Goal: Information Seeking & Learning: Check status

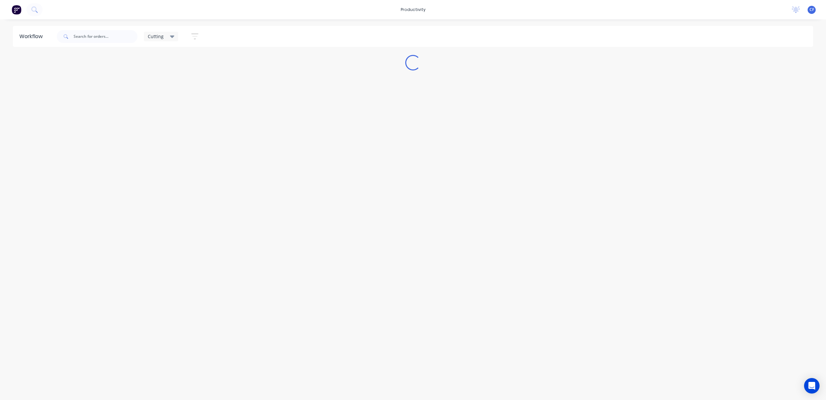
click at [172, 34] on icon at bounding box center [172, 36] width 5 height 7
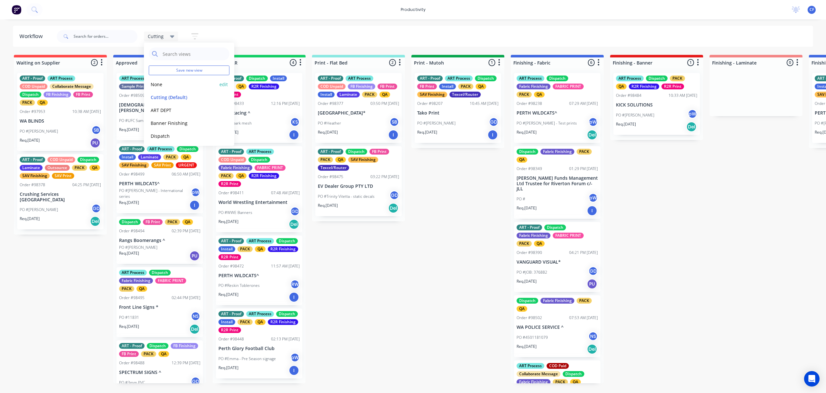
click at [162, 84] on button "None" at bounding box center [183, 84] width 69 height 7
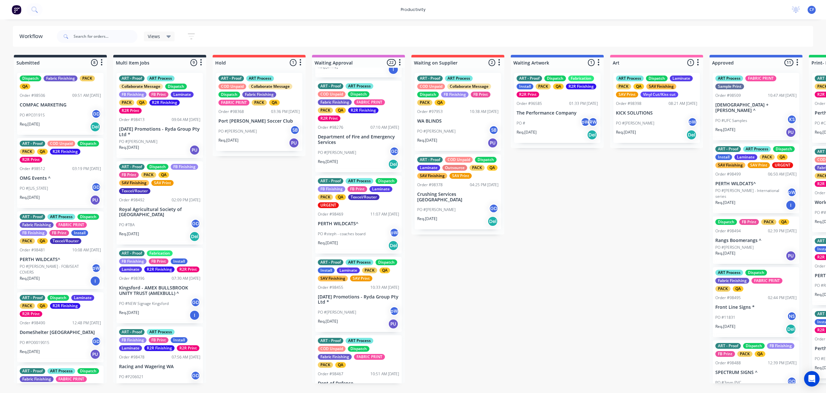
scroll to position [344, 0]
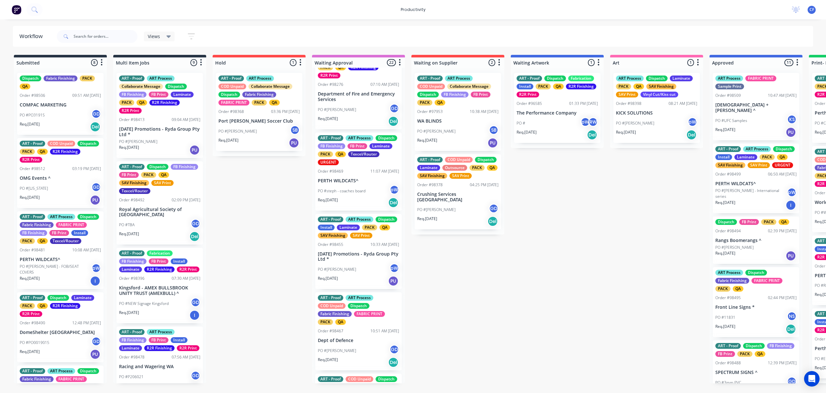
click at [351, 184] on p "PERTH WILDCATS^" at bounding box center [358, 180] width 81 height 5
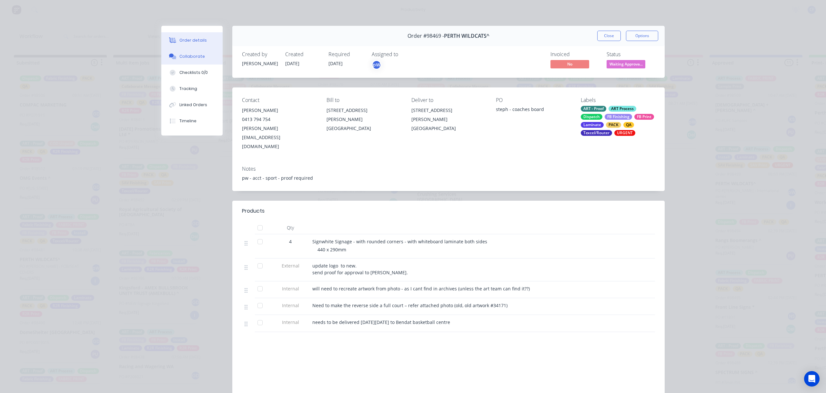
click at [185, 54] on div "Collaborate" at bounding box center [191, 57] width 25 height 6
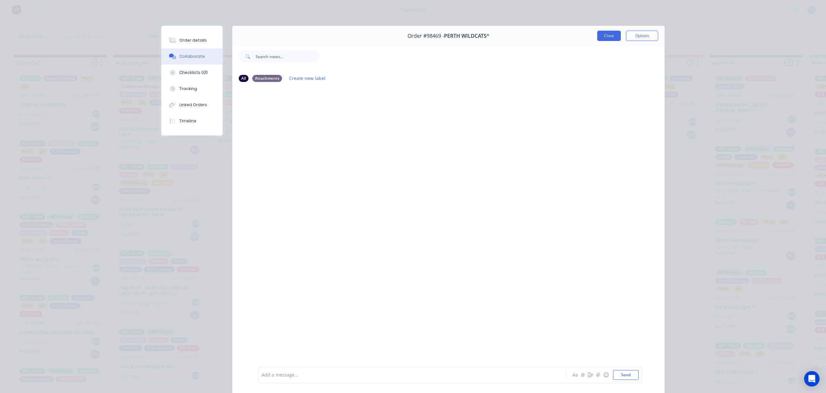
click at [602, 37] on button "Close" at bounding box center [609, 36] width 24 height 10
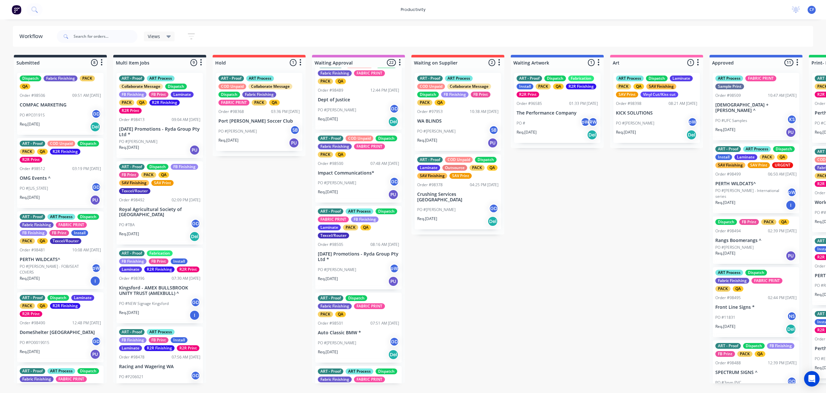
scroll to position [775, 0]
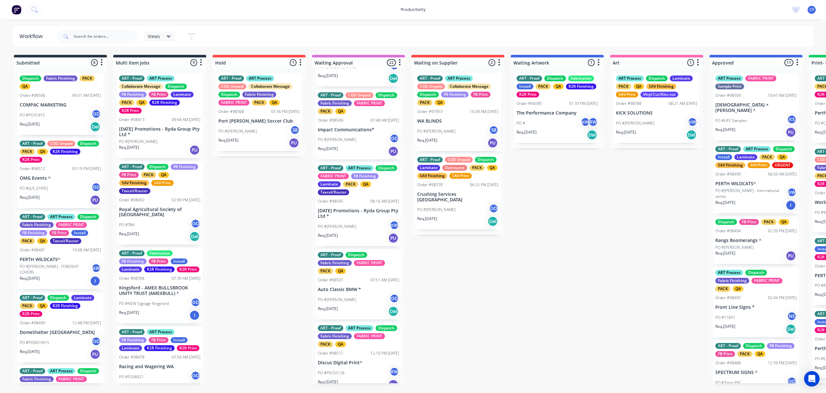
click at [349, 233] on div "PO #[PERSON_NAME]" at bounding box center [358, 226] width 81 height 12
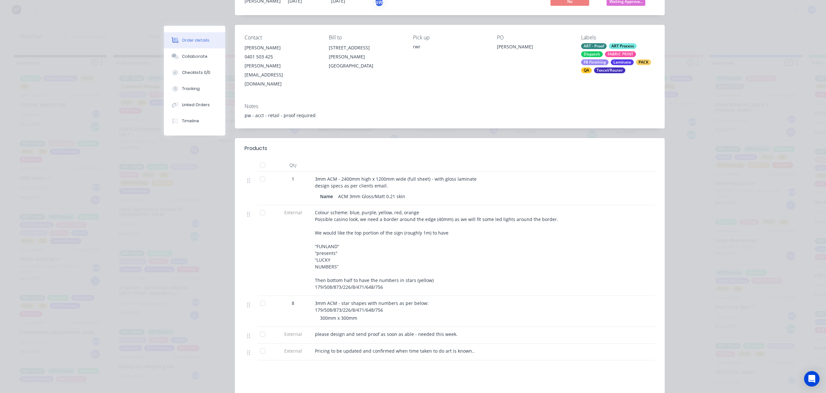
scroll to position [43, 0]
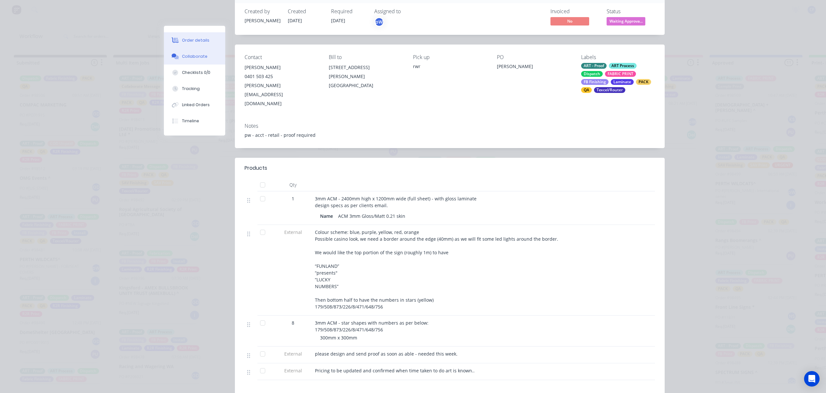
click at [197, 51] on button "Collaborate" at bounding box center [194, 56] width 61 height 16
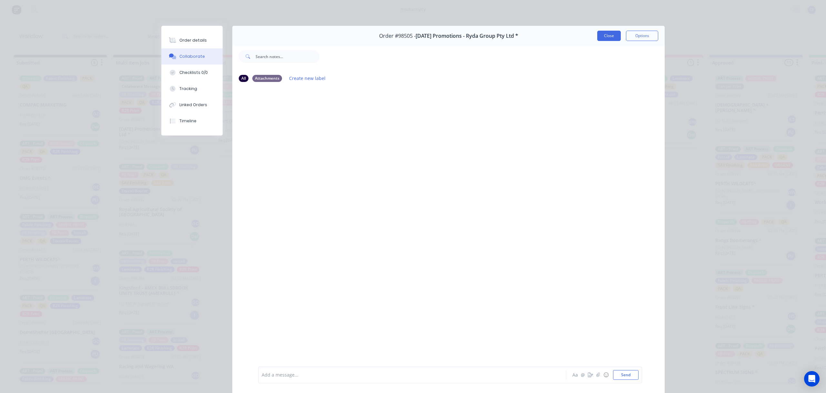
click at [609, 38] on button "Close" at bounding box center [609, 36] width 24 height 10
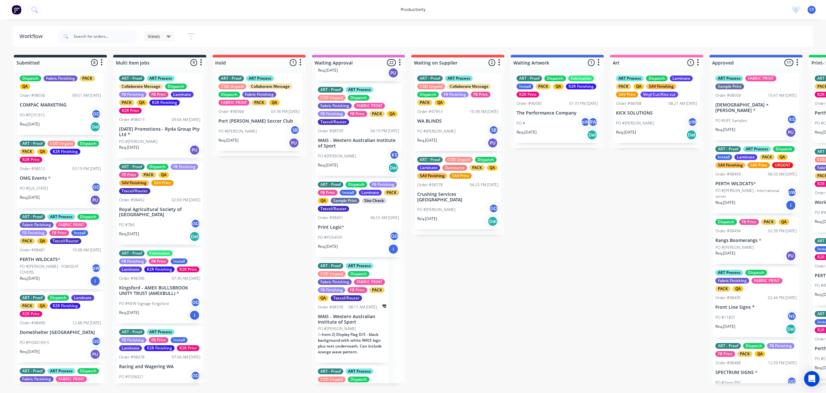
scroll to position [1155, 0]
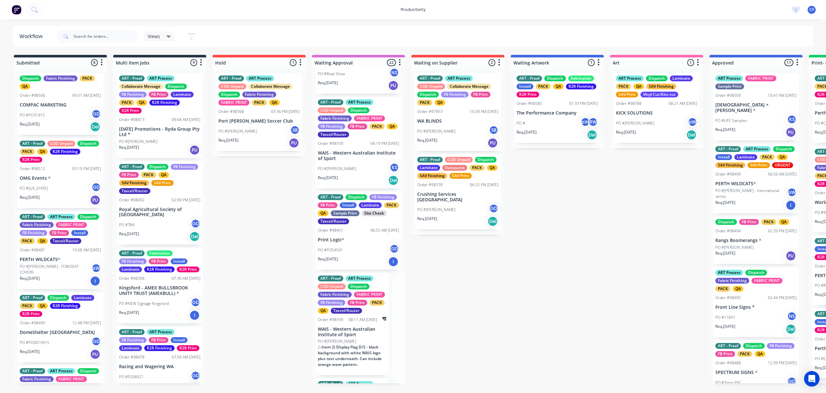
click at [360, 260] on div "ART - Proof Dispatch FB Finishing FB Print Install Laminate PACK QA Sample Prin…" at bounding box center [358, 231] width 87 height 78
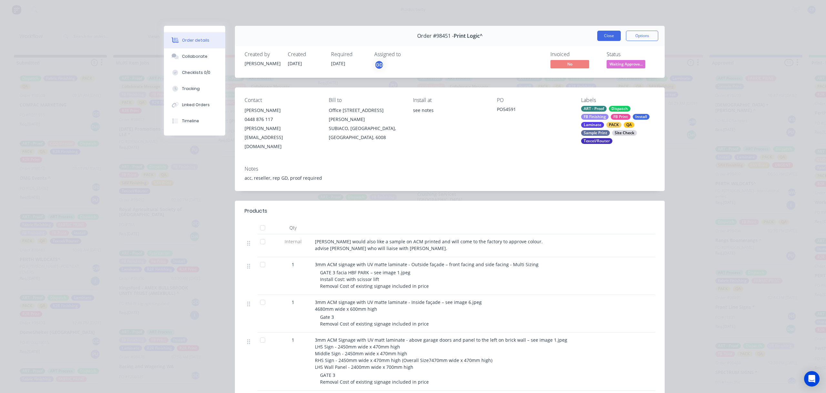
click at [608, 40] on button "Close" at bounding box center [609, 36] width 24 height 10
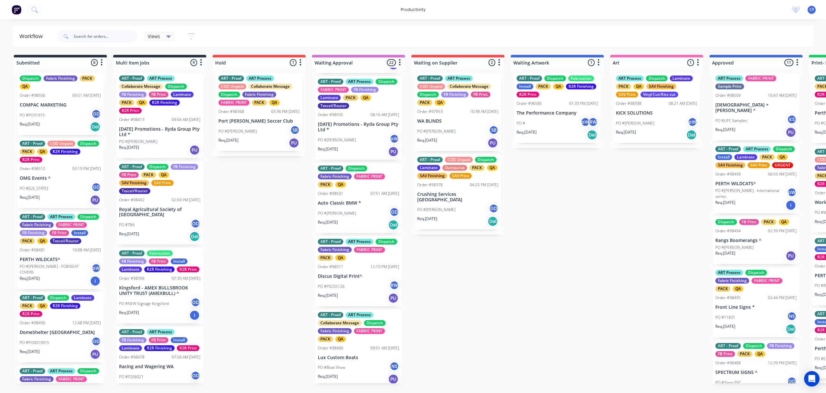
scroll to position [854, 0]
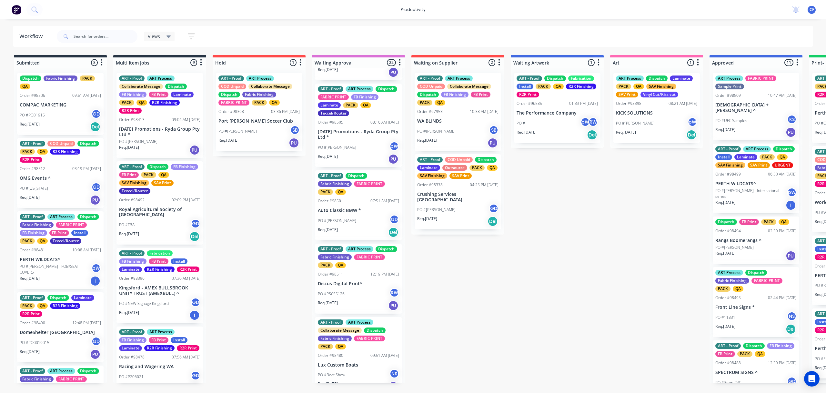
click at [354, 287] on p "Discus Digital Print^" at bounding box center [358, 283] width 81 height 5
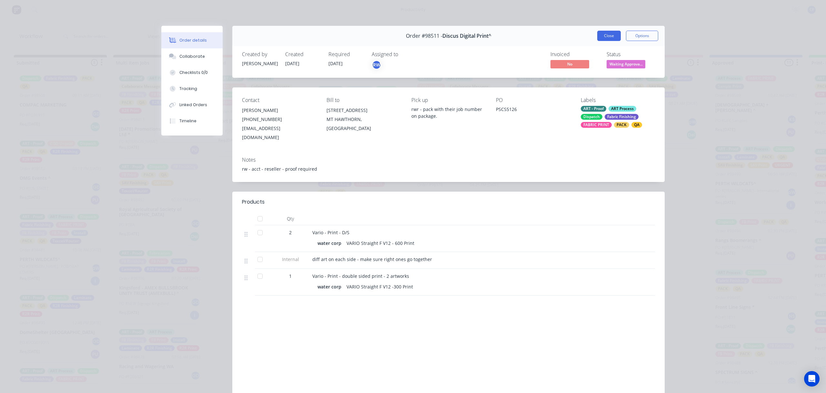
click at [600, 38] on button "Close" at bounding box center [609, 36] width 24 height 10
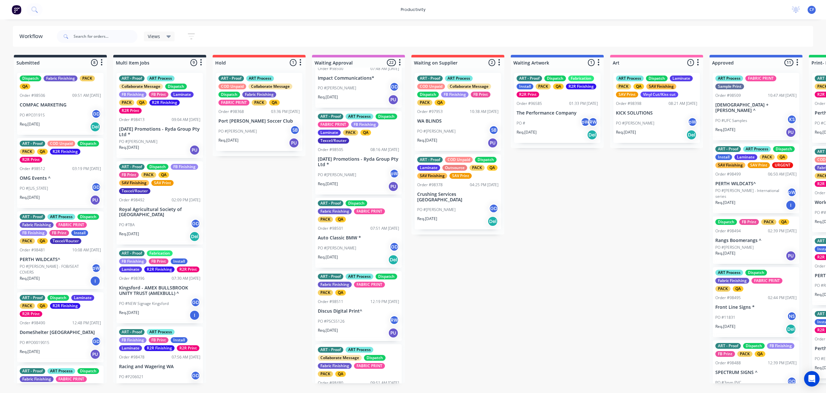
scroll to position [811, 0]
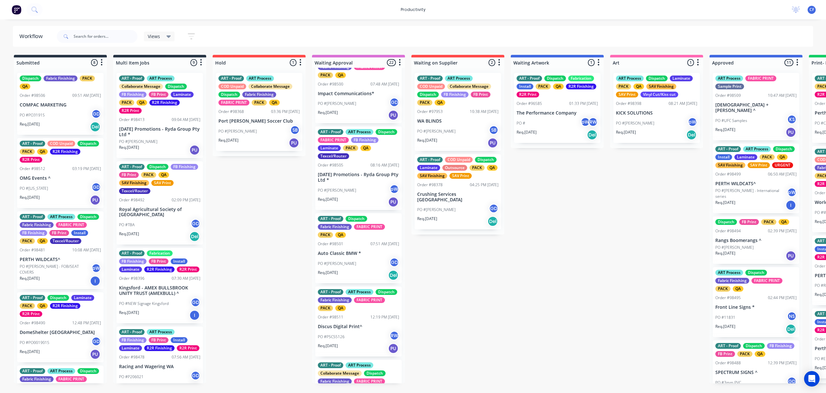
click at [341, 270] on div "PO #Zoe N GD" at bounding box center [358, 264] width 81 height 12
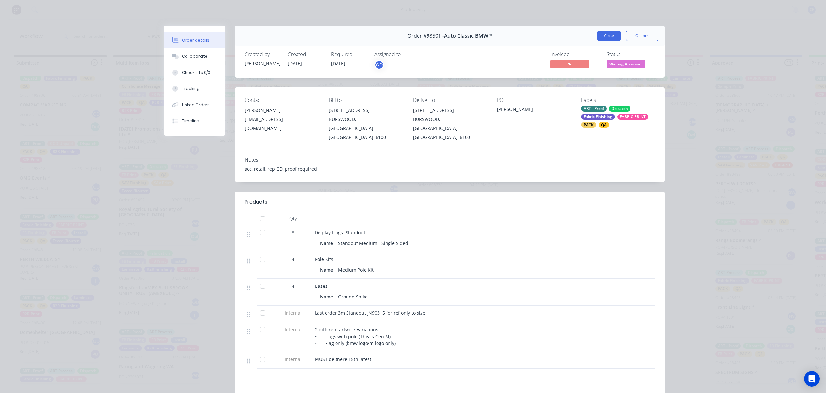
click at [605, 39] on button "Close" at bounding box center [609, 36] width 24 height 10
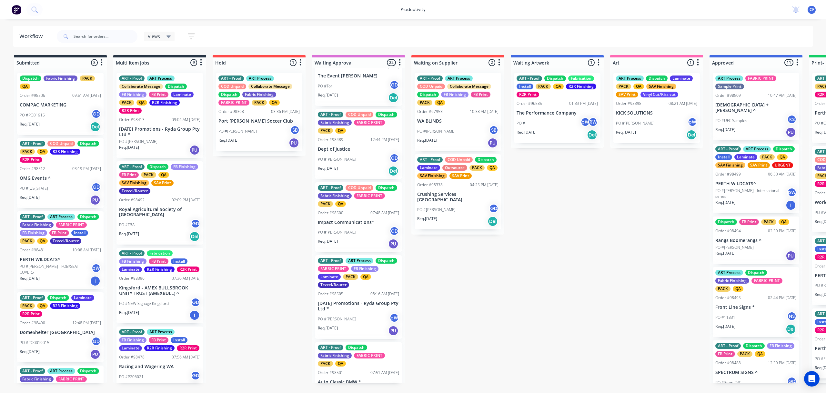
scroll to position [682, 0]
click at [351, 239] on div "PO #[PERSON_NAME] GD" at bounding box center [358, 233] width 81 height 12
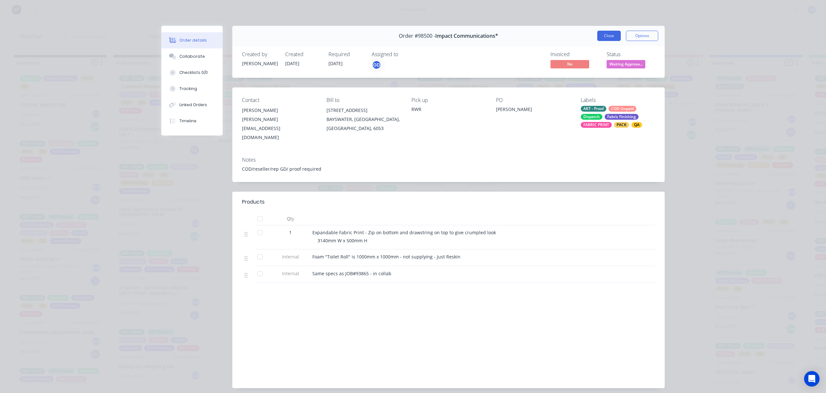
click at [597, 34] on button "Close" at bounding box center [609, 36] width 24 height 10
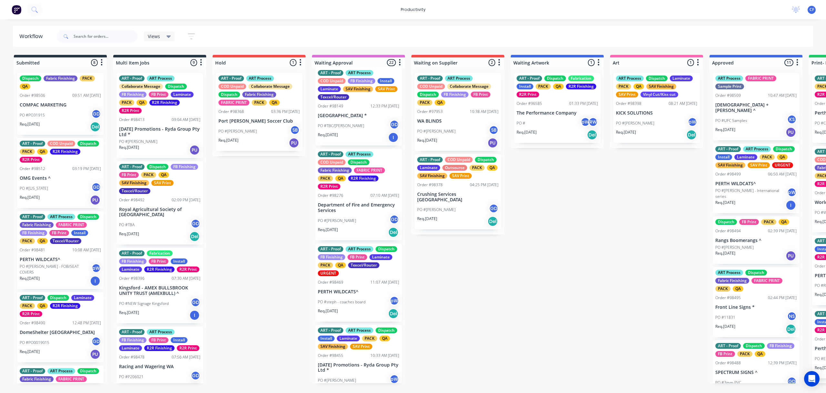
scroll to position [208, 0]
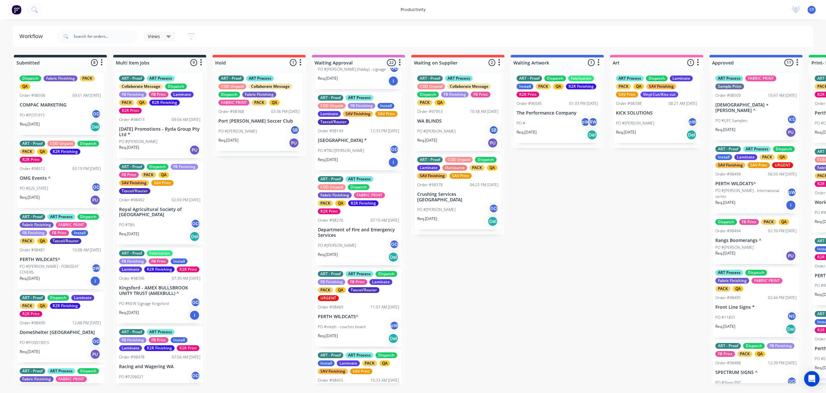
click at [352, 330] on p "PO #steph - coaches board" at bounding box center [342, 327] width 48 height 6
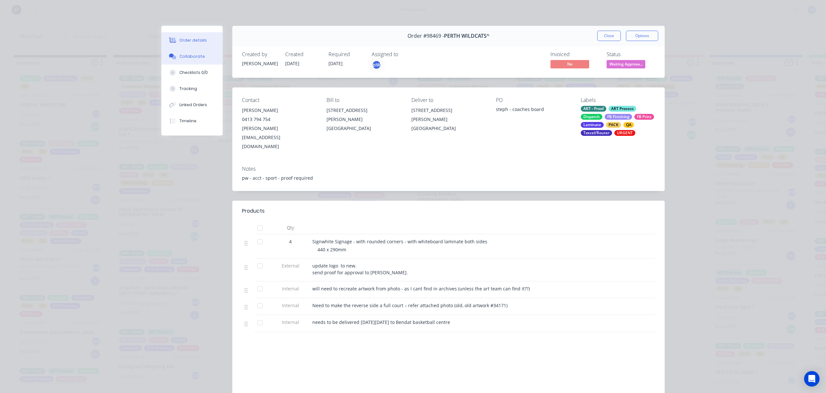
click at [189, 54] on div "Collaborate" at bounding box center [191, 57] width 25 height 6
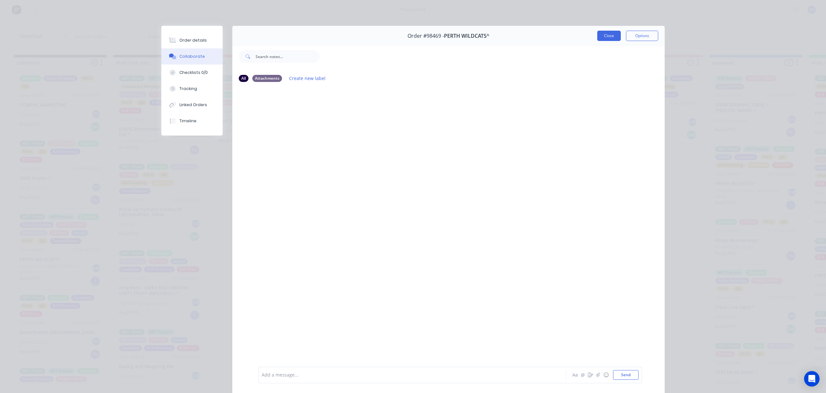
click at [607, 36] on button "Close" at bounding box center [609, 36] width 24 height 10
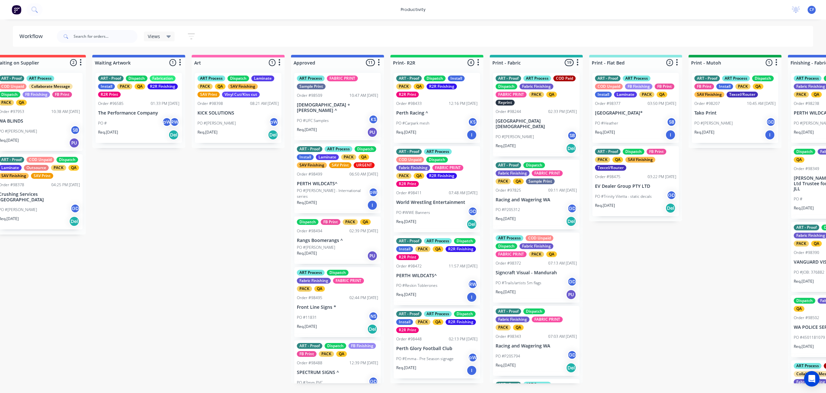
scroll to position [43, 0]
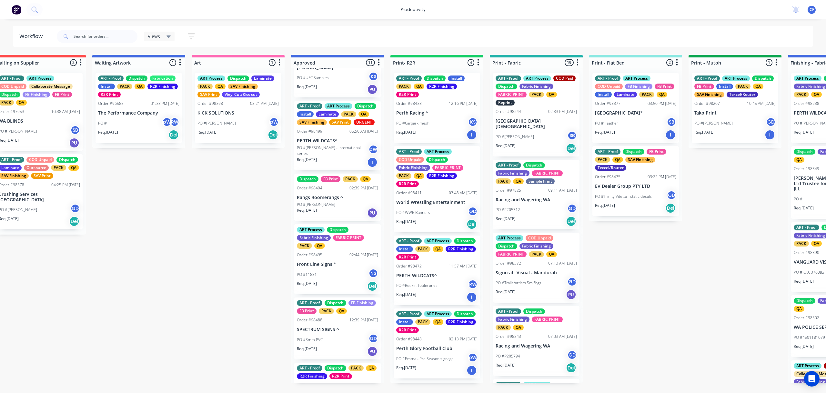
click at [336, 160] on div "Req. [DATE] I" at bounding box center [337, 162] width 81 height 11
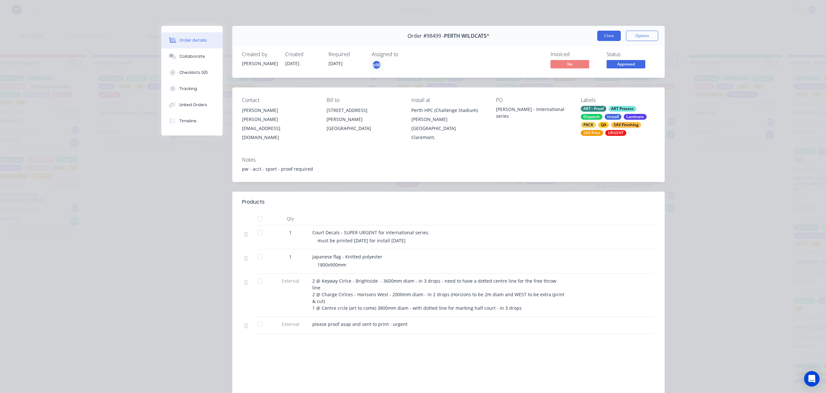
click at [602, 36] on button "Close" at bounding box center [609, 36] width 24 height 10
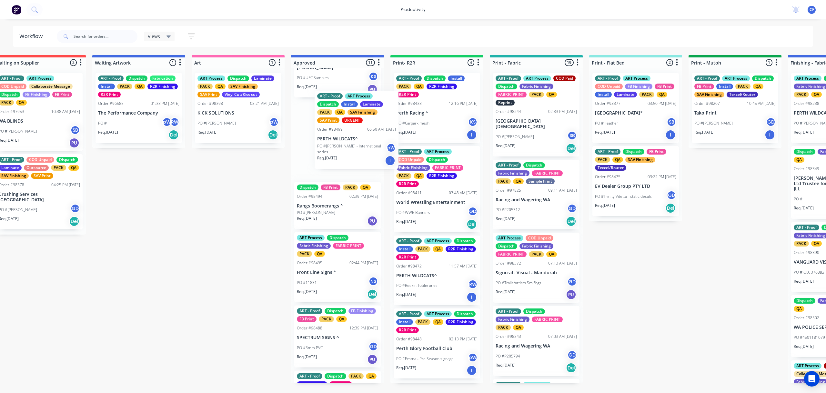
scroll to position [42, 0]
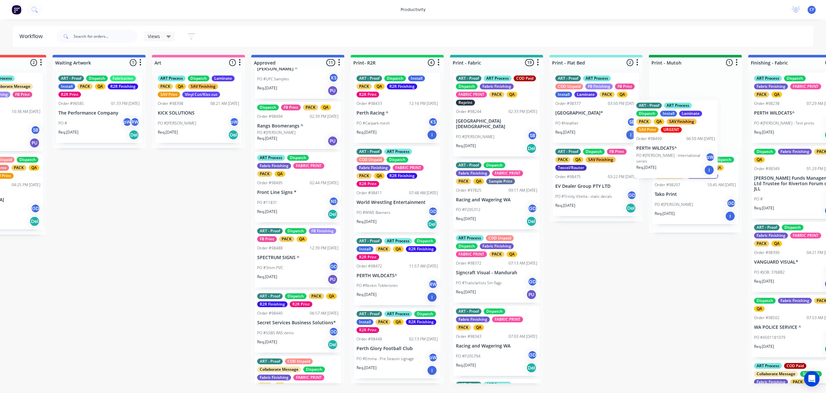
drag, startPoint x: 323, startPoint y: 145, endPoint x: 664, endPoint y: 150, distance: 341.2
click at [664, 150] on div "Submitted 8 Sort By Created date Required date Order number Customer name Most …" at bounding box center [777, 219] width 2481 height 329
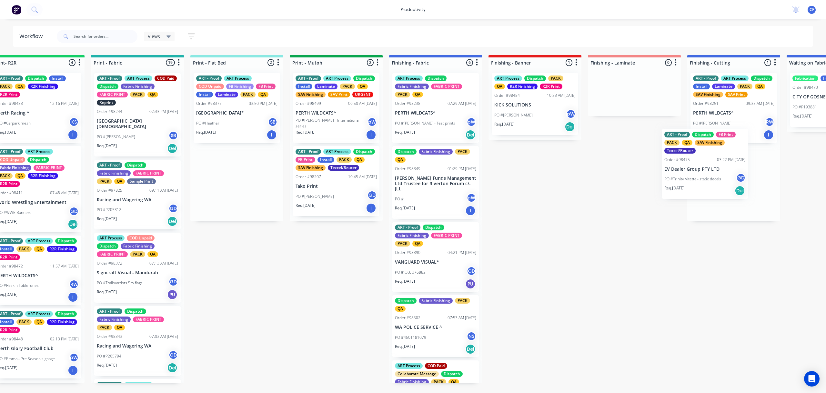
scroll to position [0, 836]
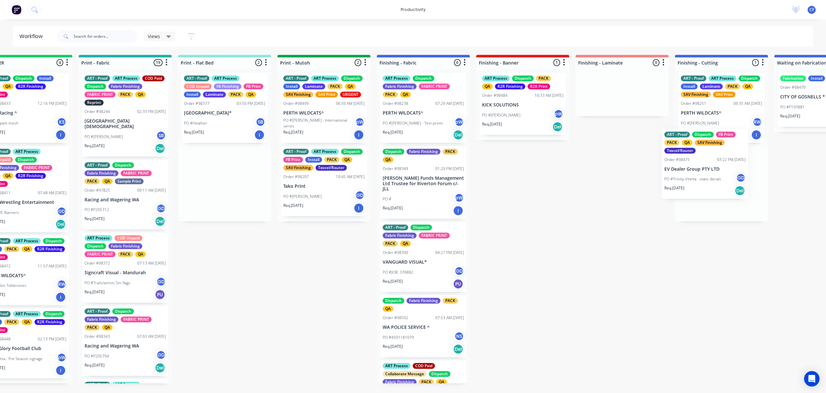
drag, startPoint x: 575, startPoint y: 192, endPoint x: 690, endPoint y: 169, distance: 117.1
click at [690, 169] on div "Submitted 8 Sort By Created date Required date Order number Customer name Most …" at bounding box center [405, 219] width 2481 height 329
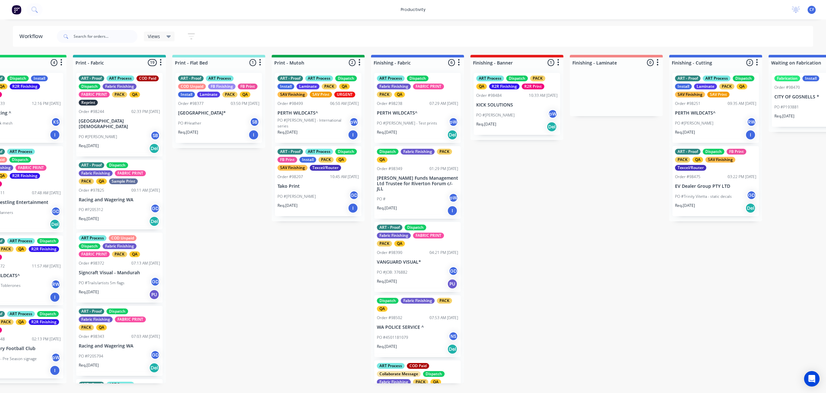
click at [705, 126] on div "PO #[PERSON_NAME] RW" at bounding box center [715, 123] width 81 height 12
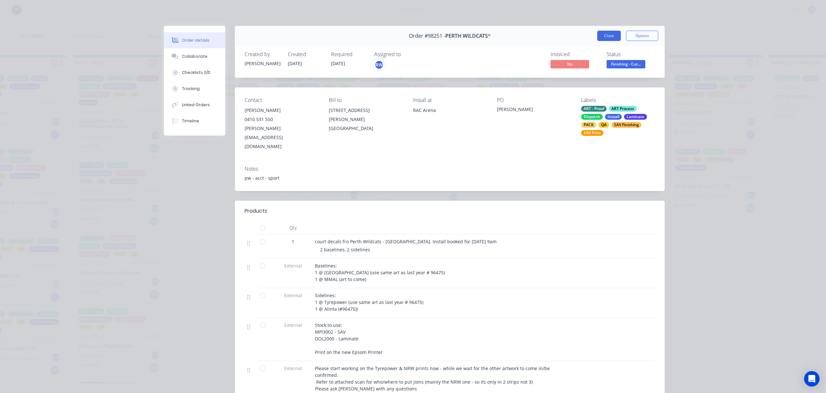
click at [607, 37] on button "Close" at bounding box center [609, 36] width 24 height 10
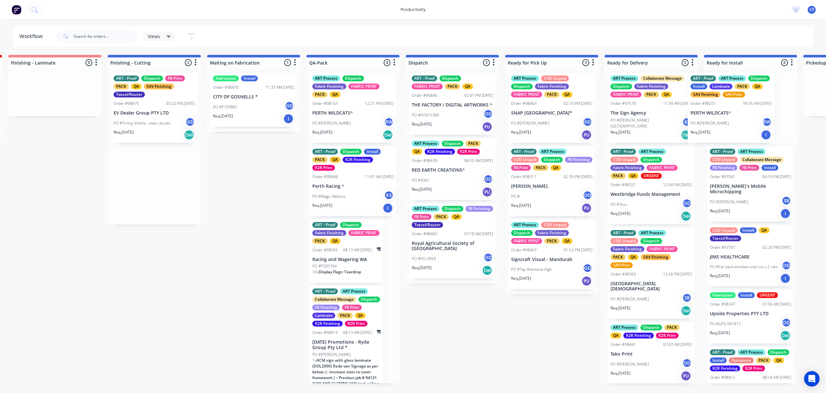
scroll to position [0, 1419]
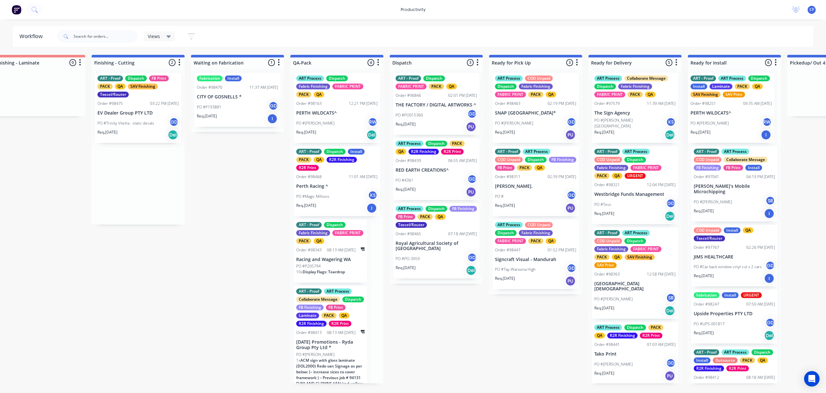
drag, startPoint x: 701, startPoint y: 117, endPoint x: 722, endPoint y: 117, distance: 21.3
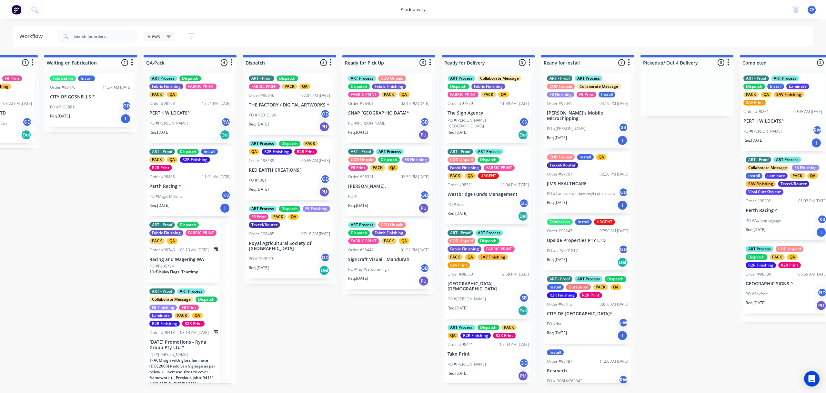
scroll to position [0, 1654]
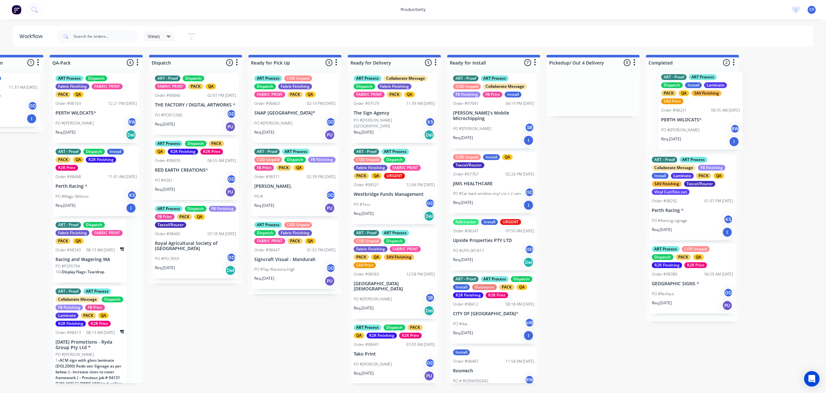
drag, startPoint x: 722, startPoint y: 117, endPoint x: 704, endPoint y: 115, distance: 18.5
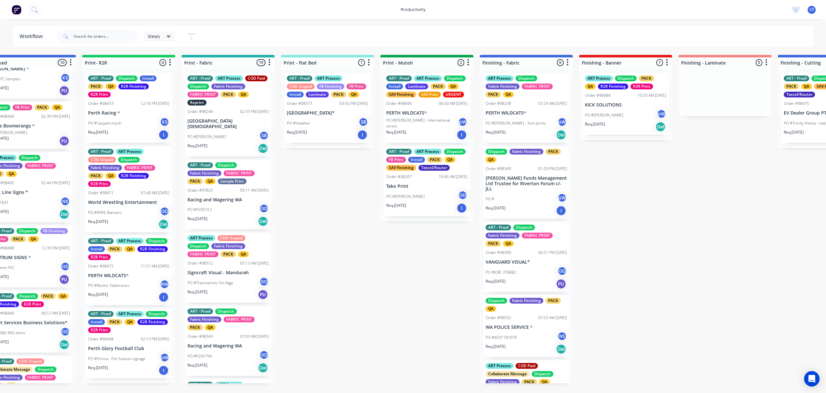
scroll to position [0, 700]
